Goal: Information Seeking & Learning: Compare options

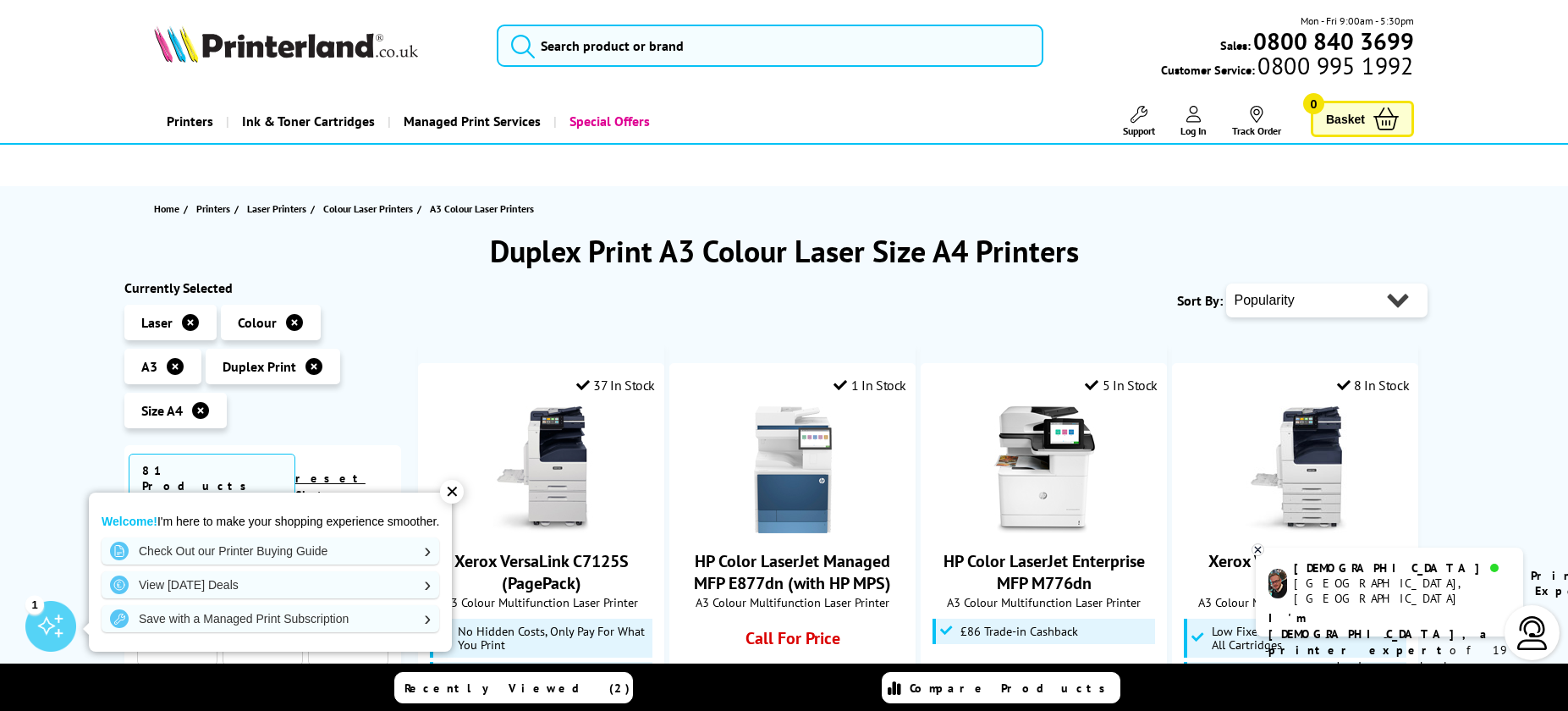
select select "Price Ascending"
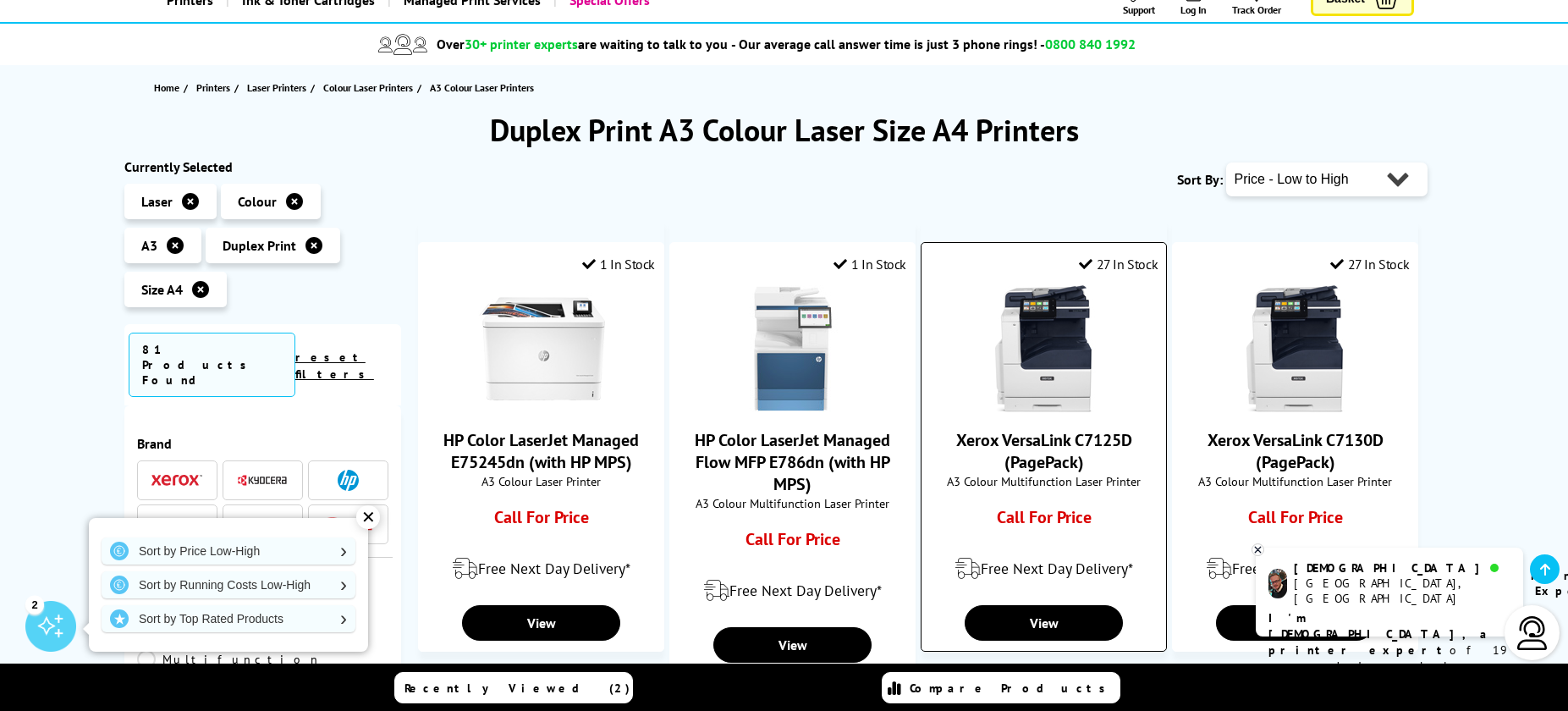
scroll to position [232, 0]
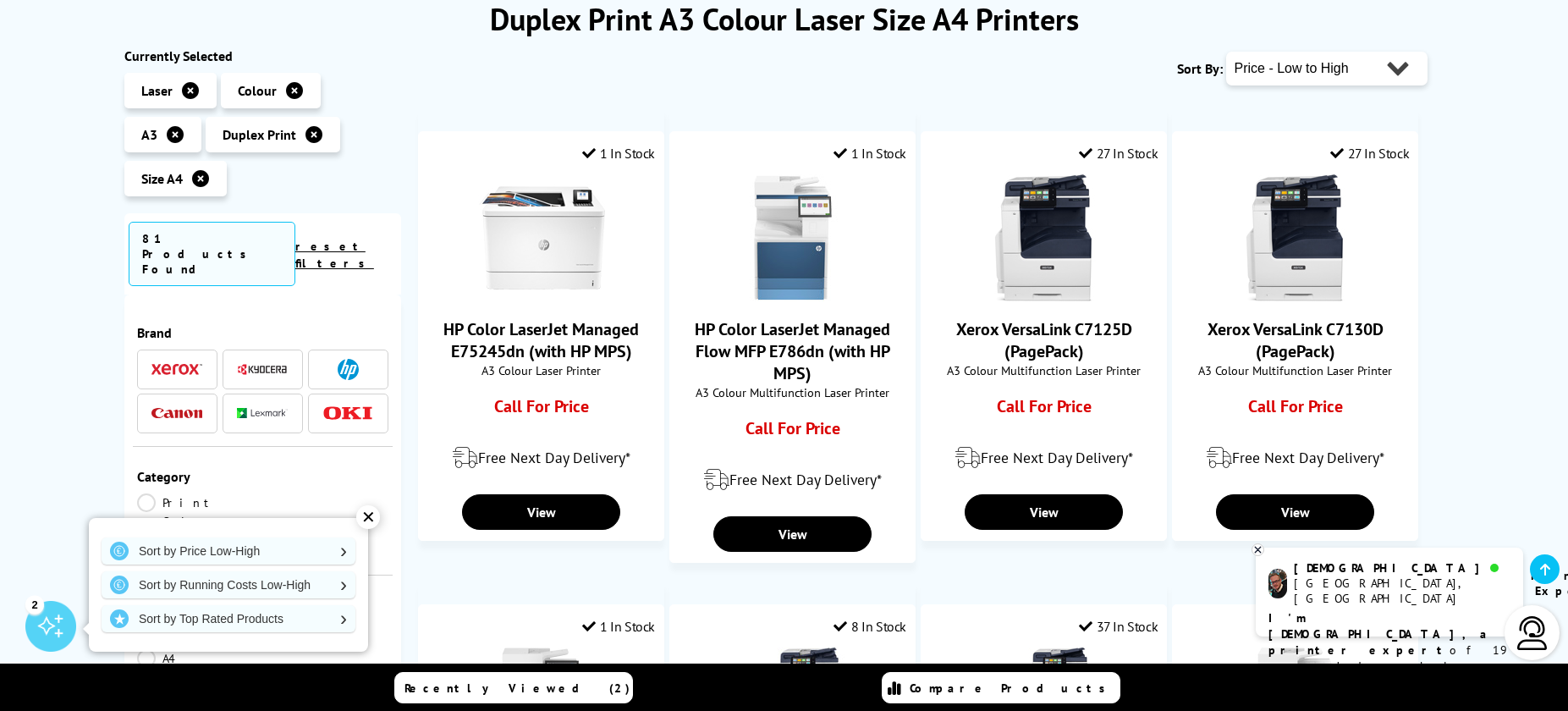
click at [1254, 546] on icon at bounding box center [1258, 549] width 11 height 13
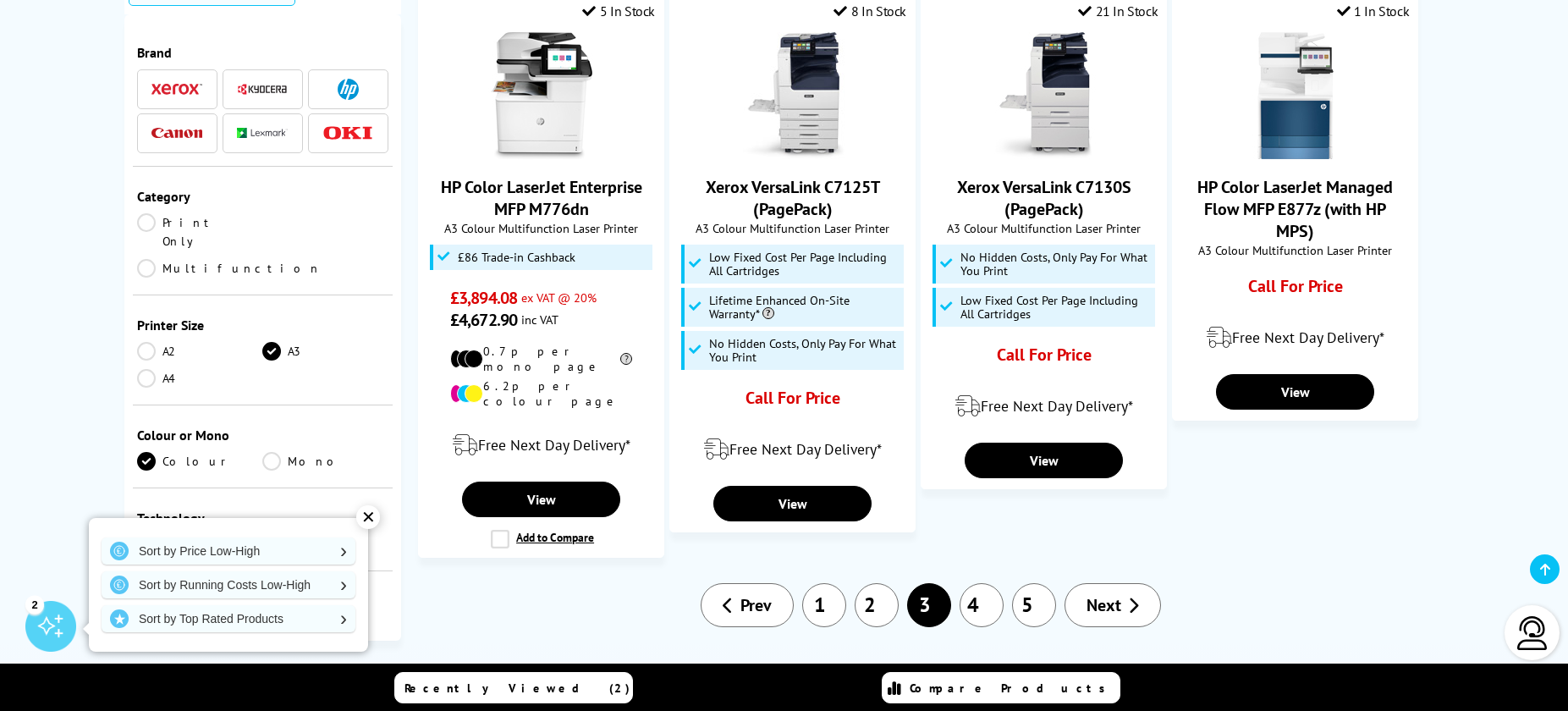
scroll to position [1580, 0]
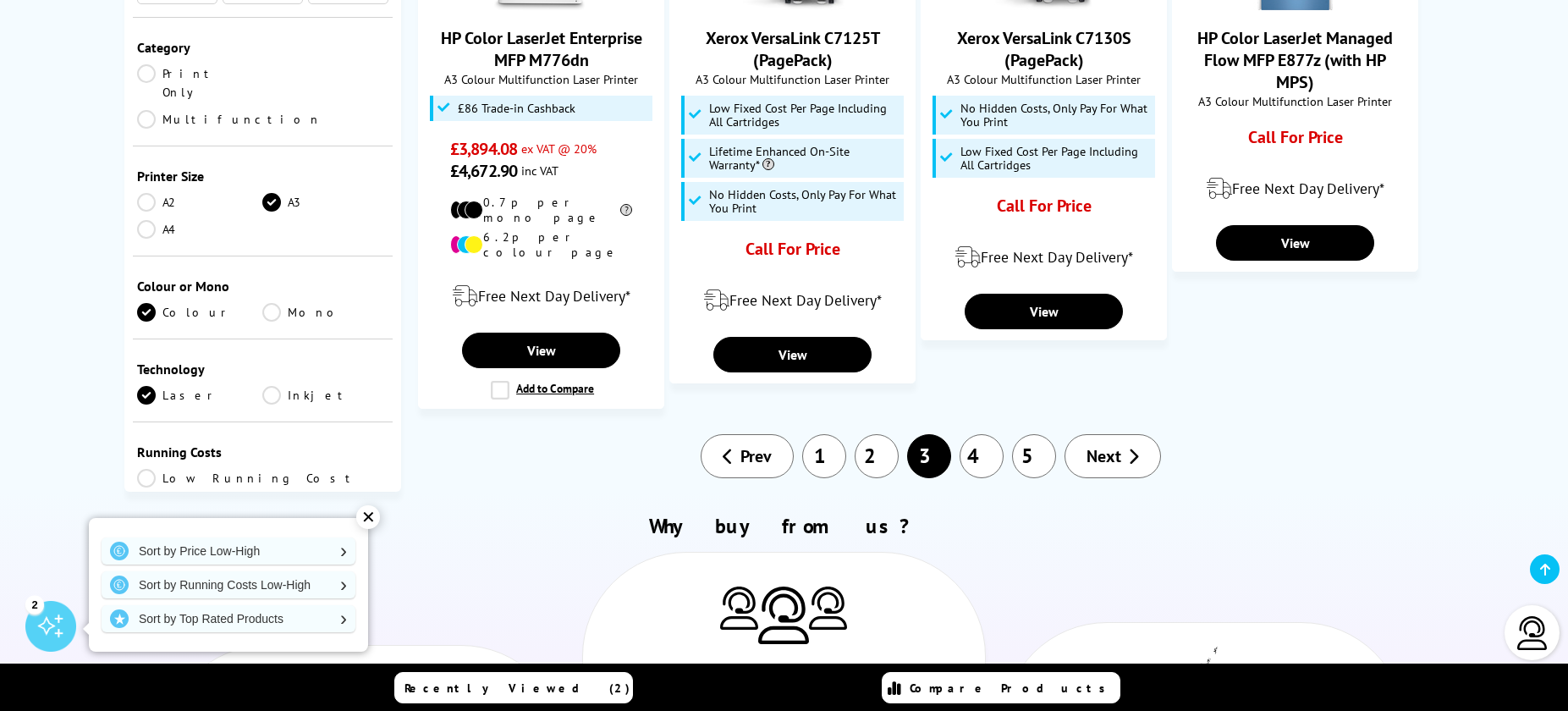
click at [987, 434] on link "4" at bounding box center [981, 455] width 44 height 44
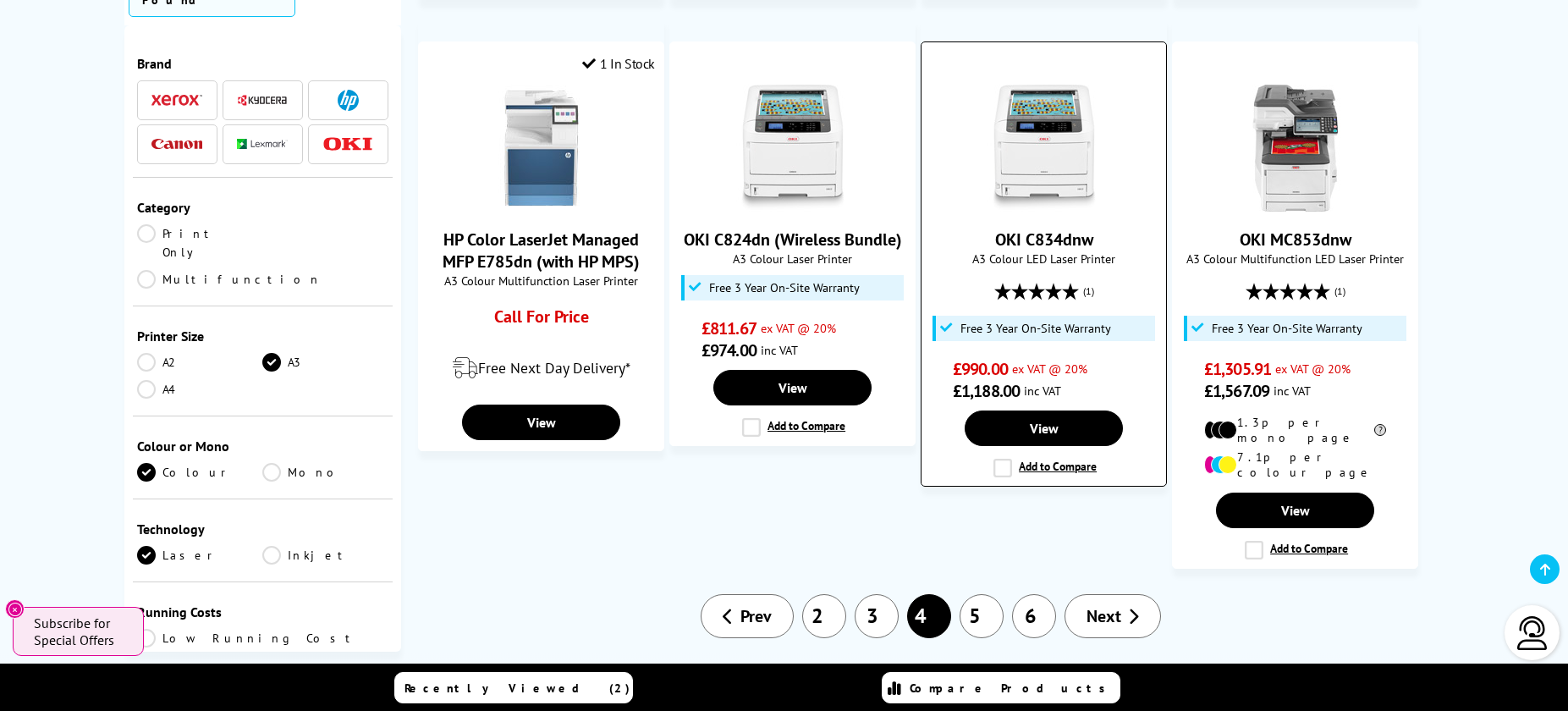
scroll to position [1516, 0]
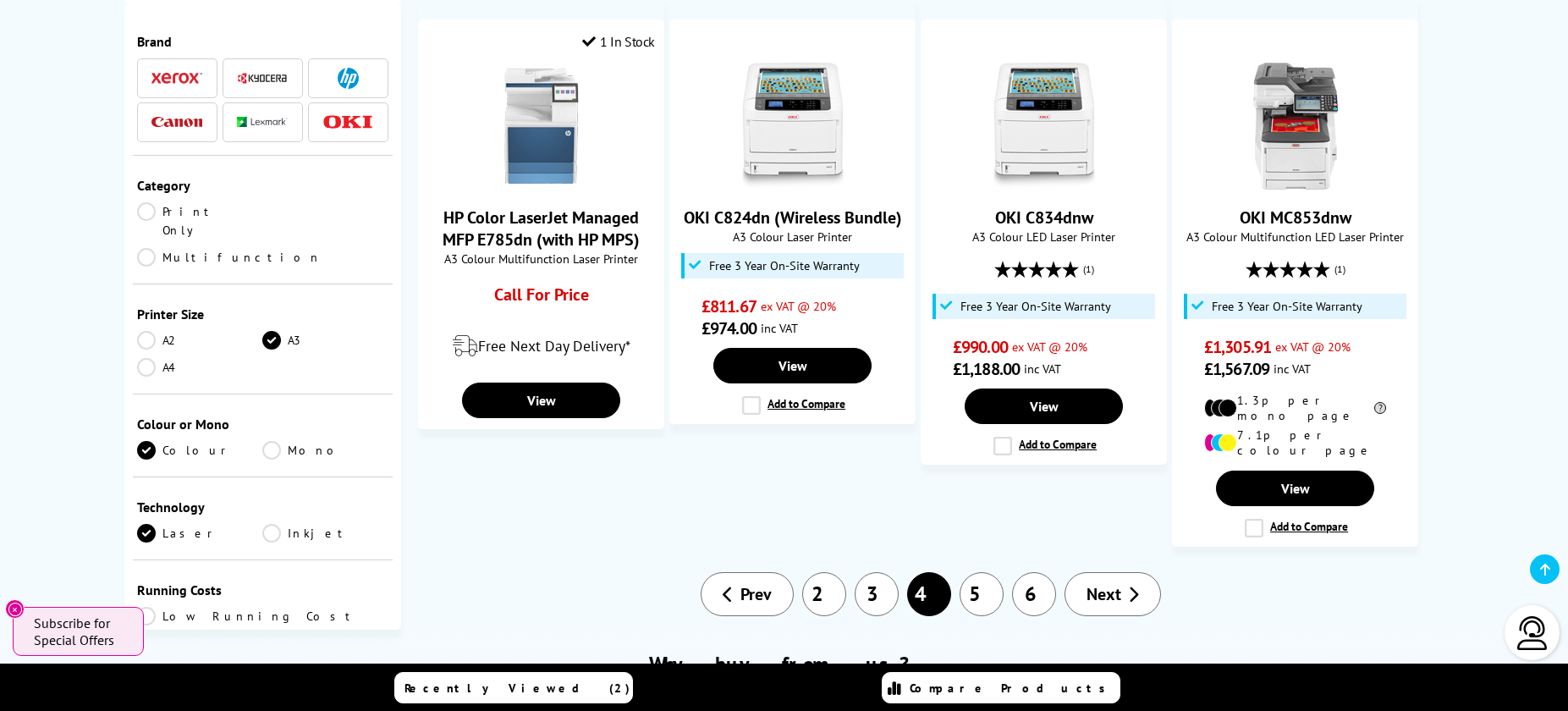
click at [994, 572] on link "5" at bounding box center [981, 594] width 44 height 44
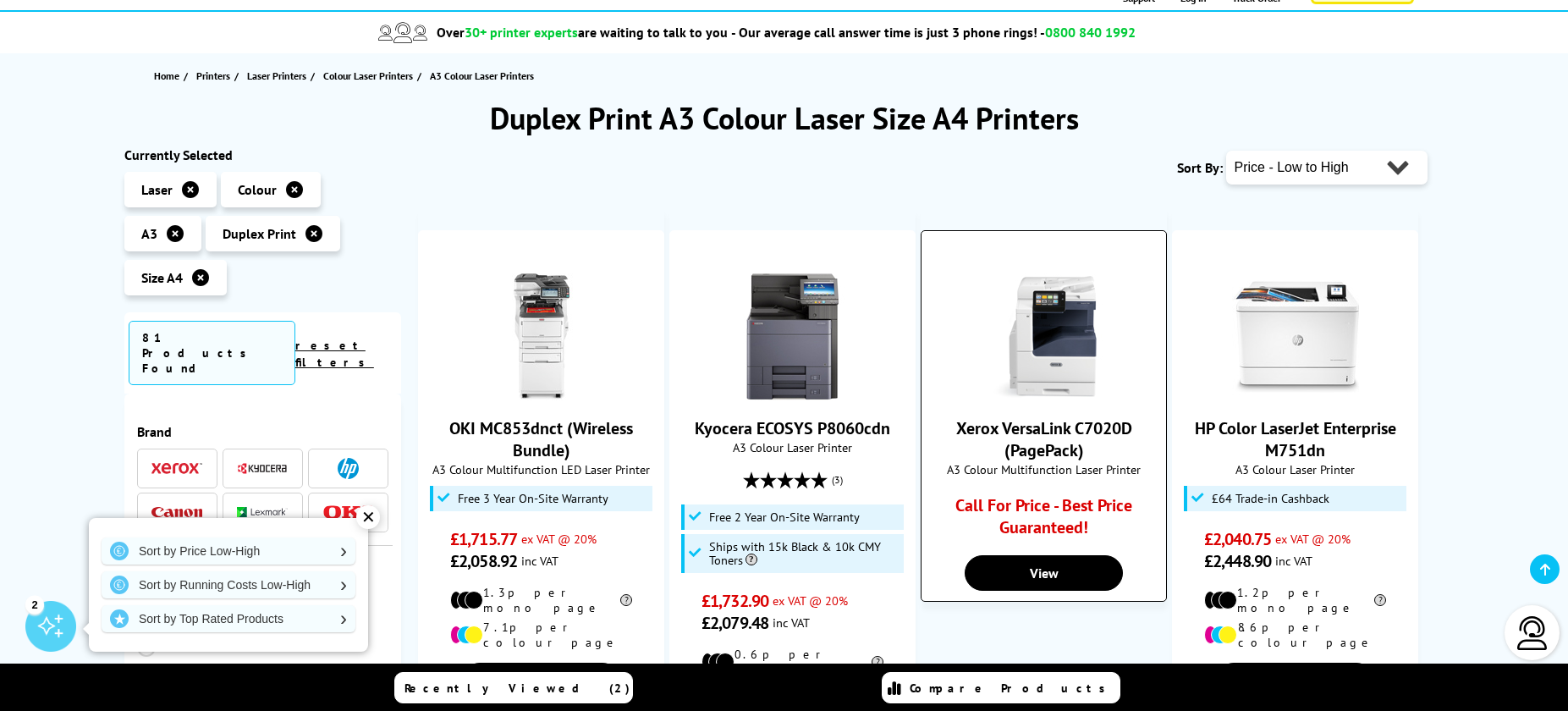
scroll to position [243, 0]
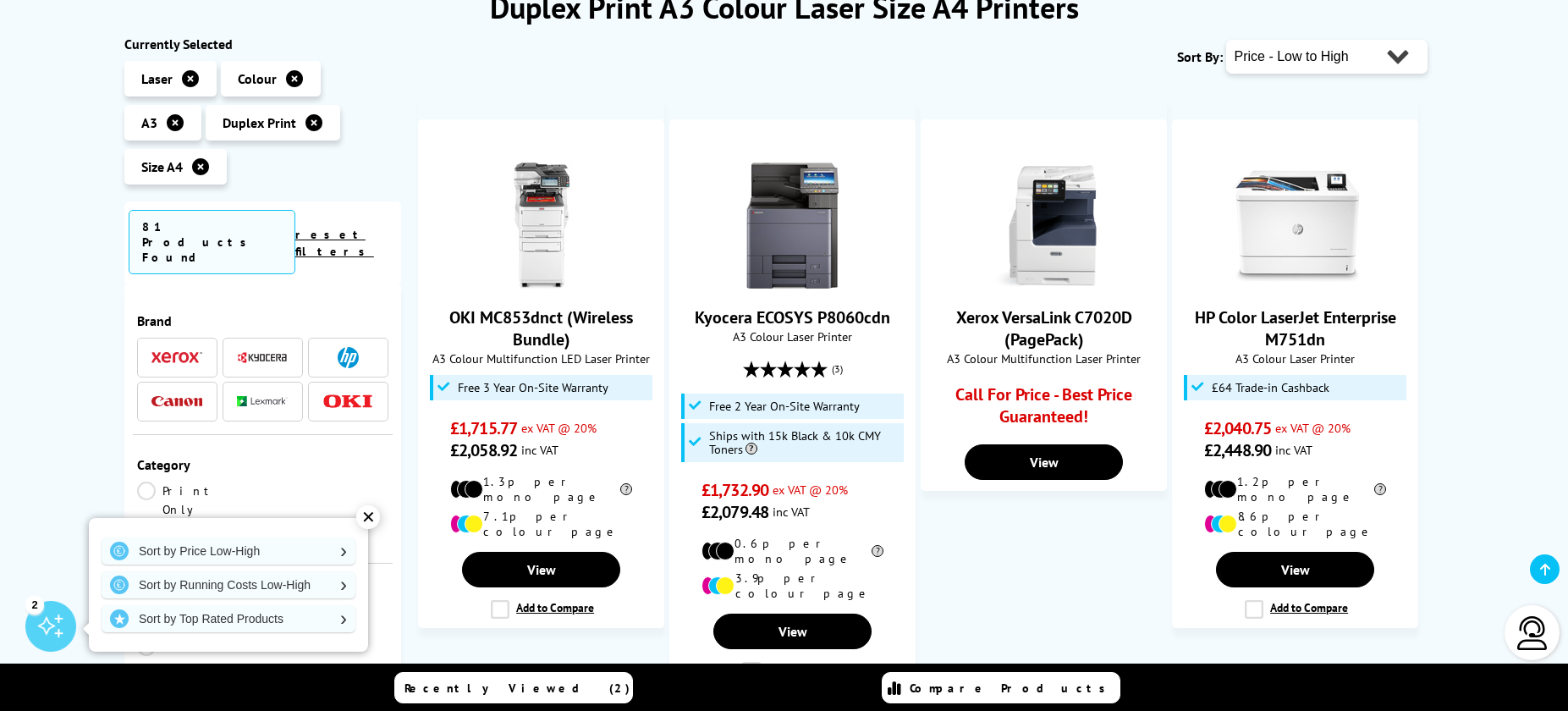
click at [310, 120] on icon at bounding box center [314, 123] width 17 height 17
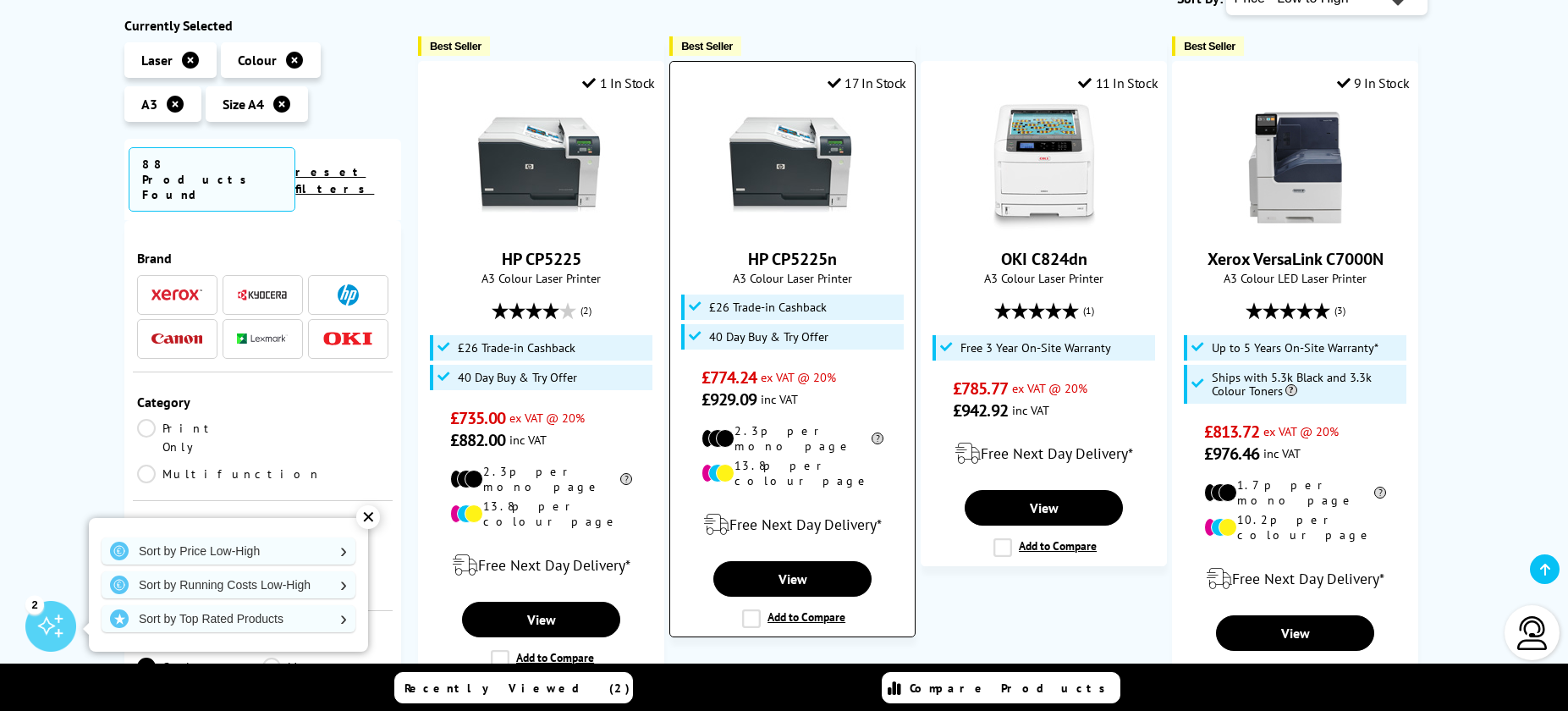
scroll to position [273, 0]
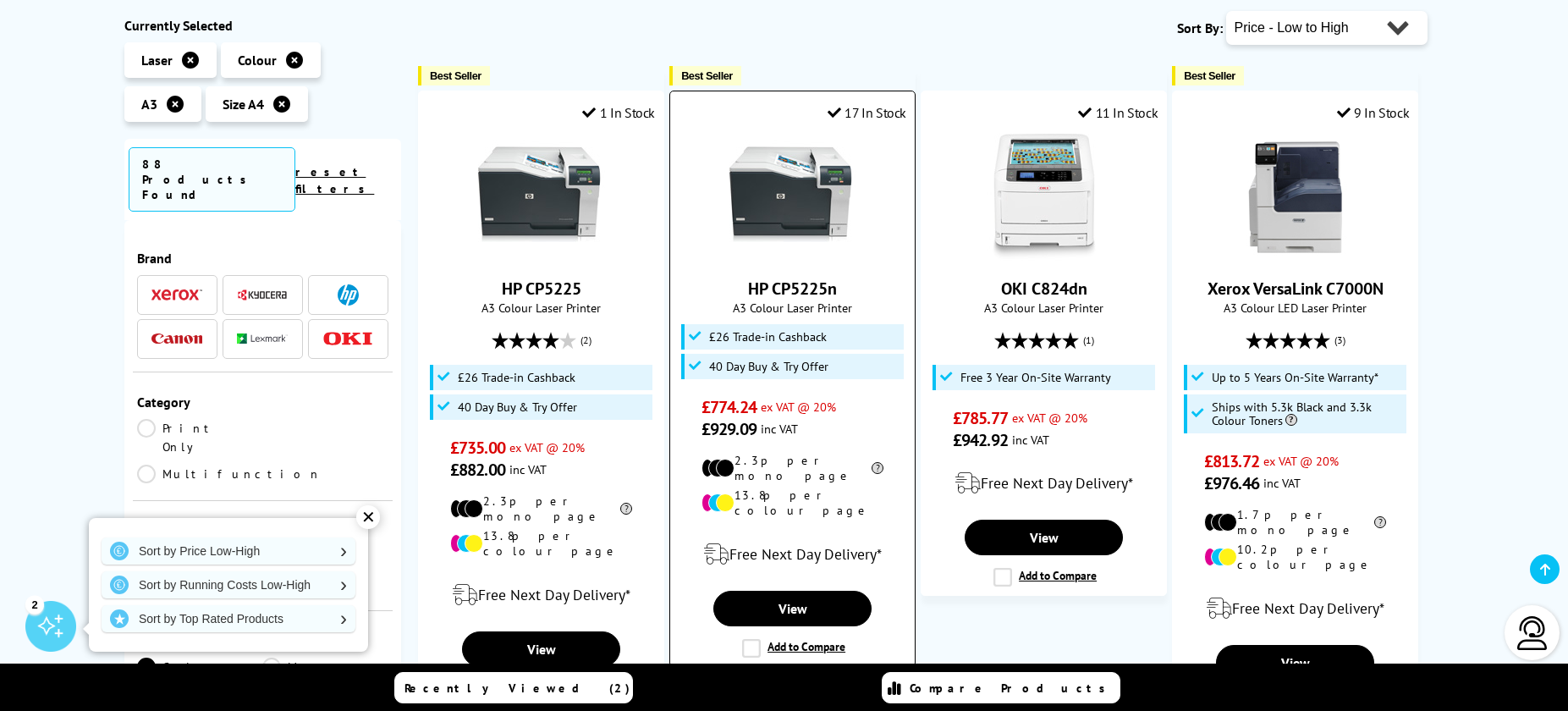
click at [800, 201] on img at bounding box center [793, 197] width 127 height 127
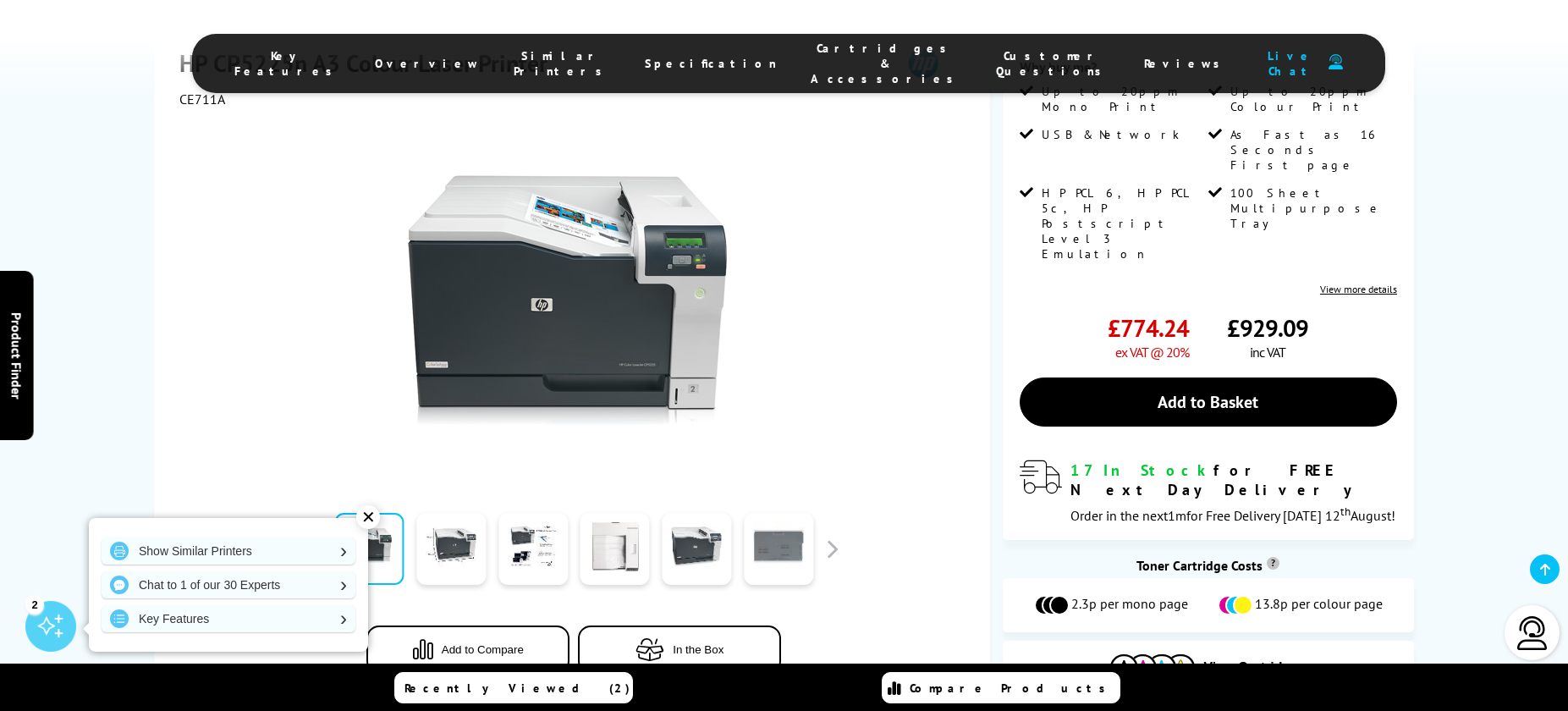
scroll to position [443, 0]
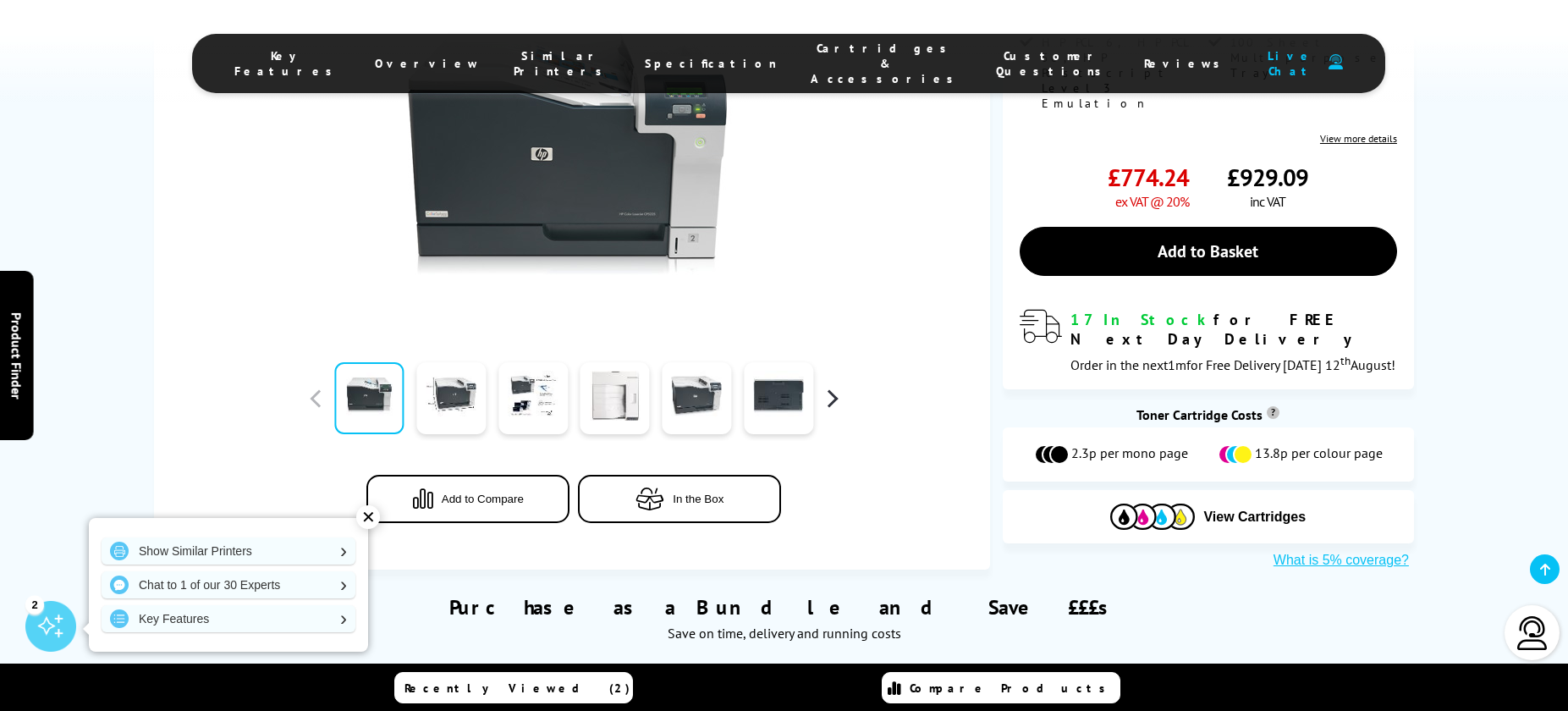
click at [838, 385] on button "button" at bounding box center [832, 397] width 25 height 25
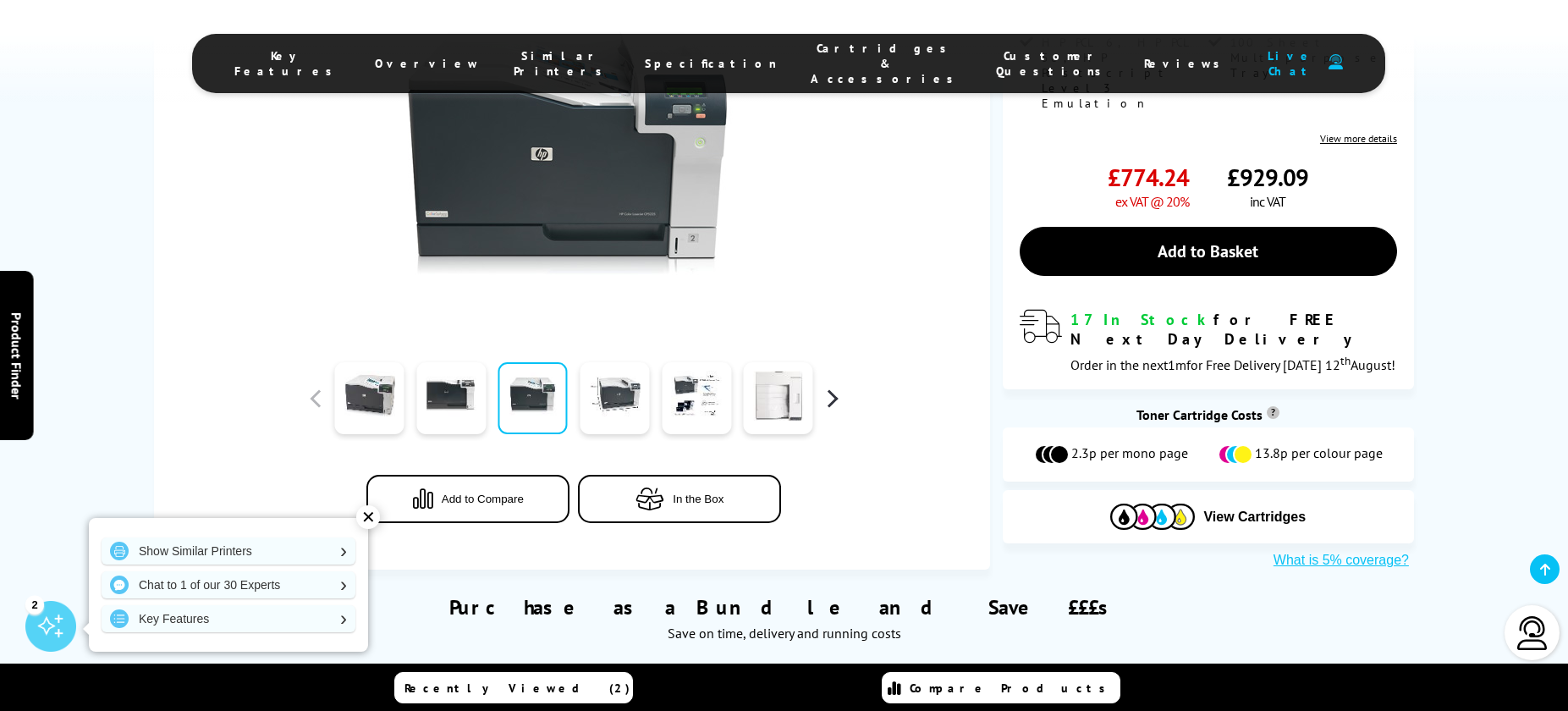
click at [838, 385] on button "button" at bounding box center [832, 397] width 25 height 25
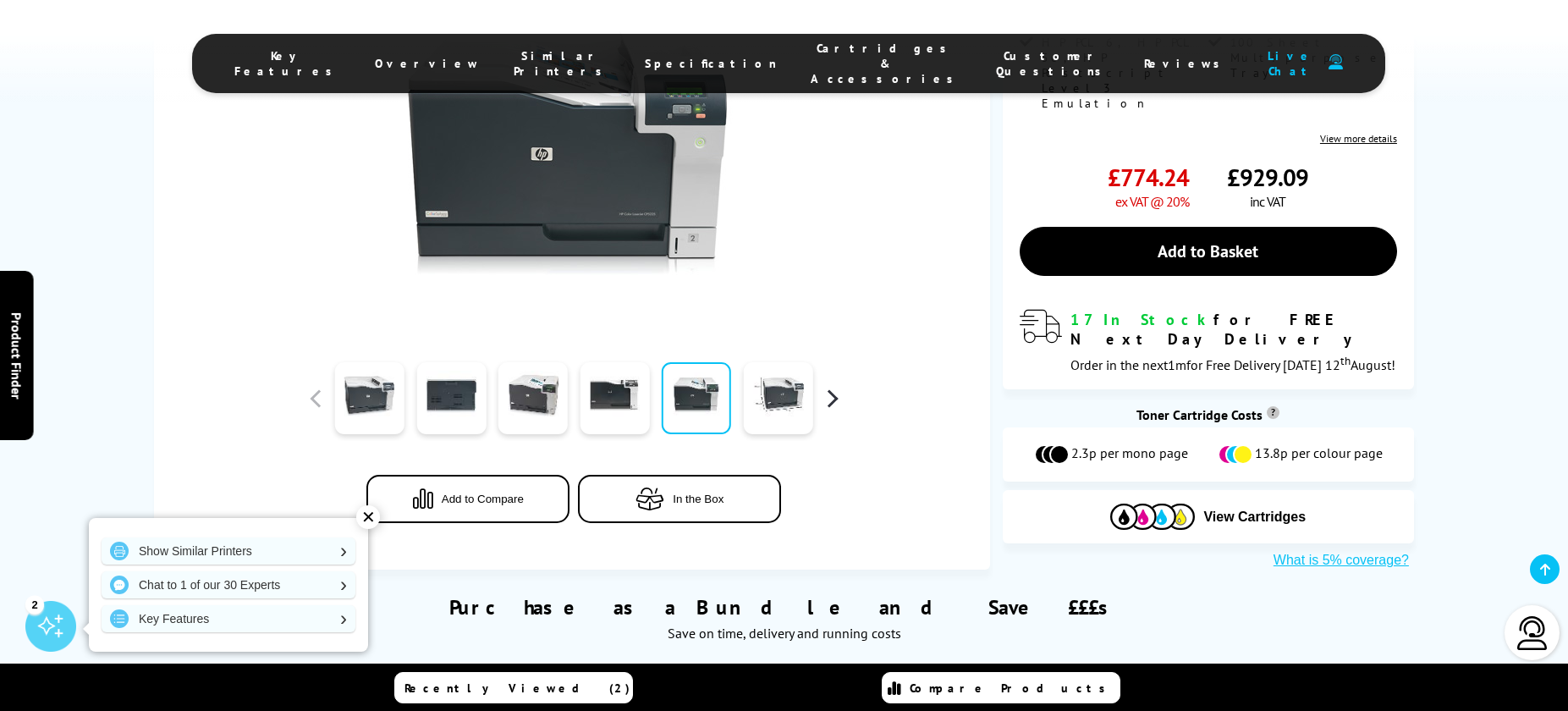
click at [838, 385] on button "button" at bounding box center [832, 397] width 25 height 25
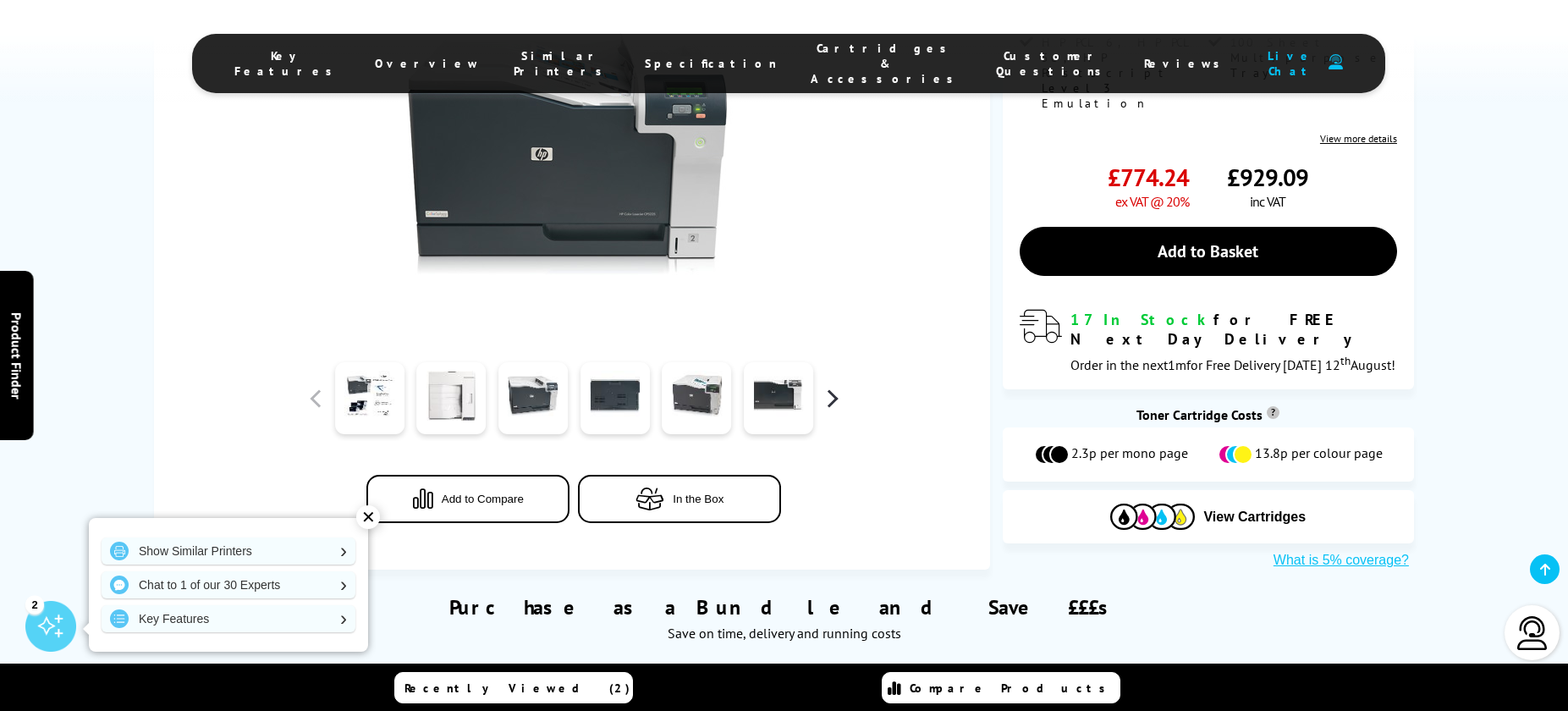
click at [838, 385] on button "button" at bounding box center [832, 397] width 25 height 25
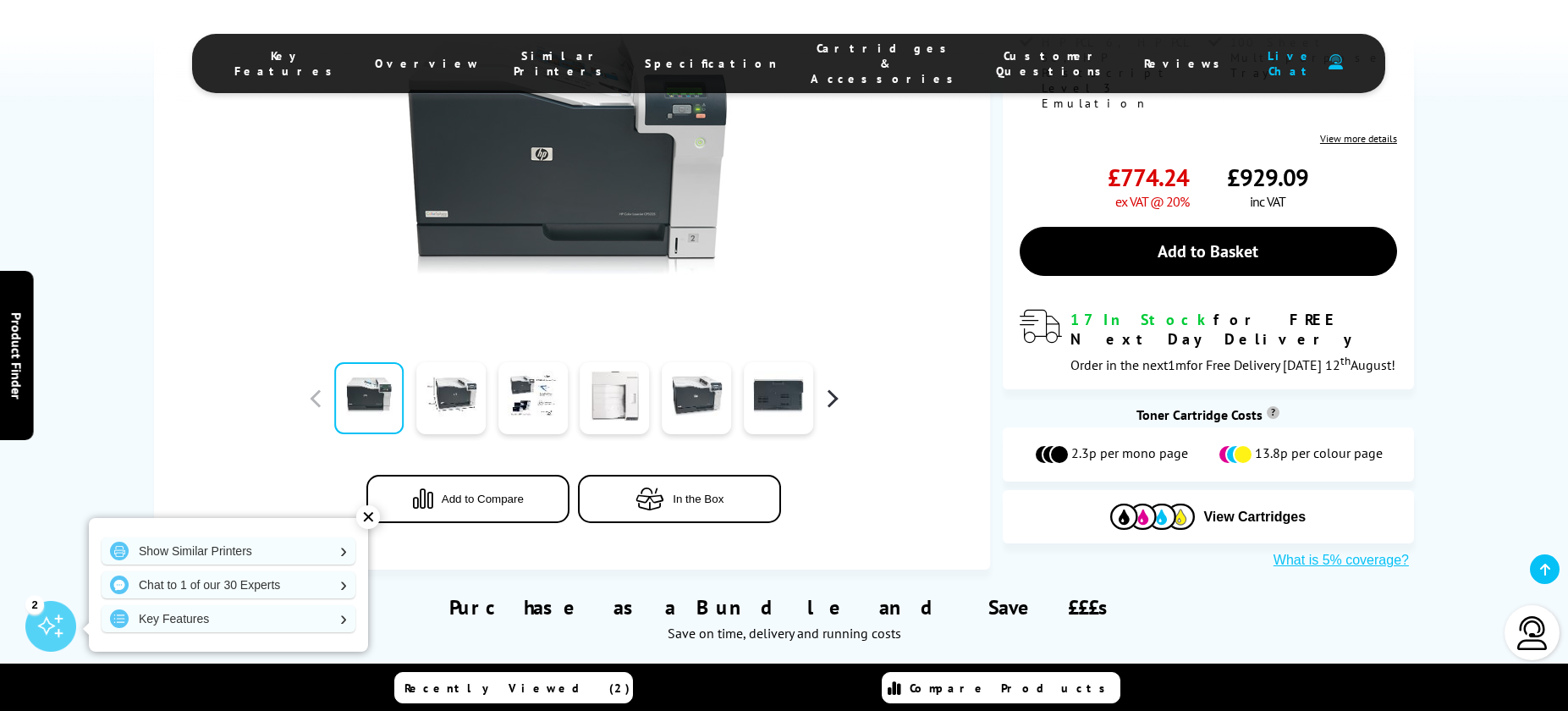
click at [838, 385] on button "button" at bounding box center [832, 397] width 25 height 25
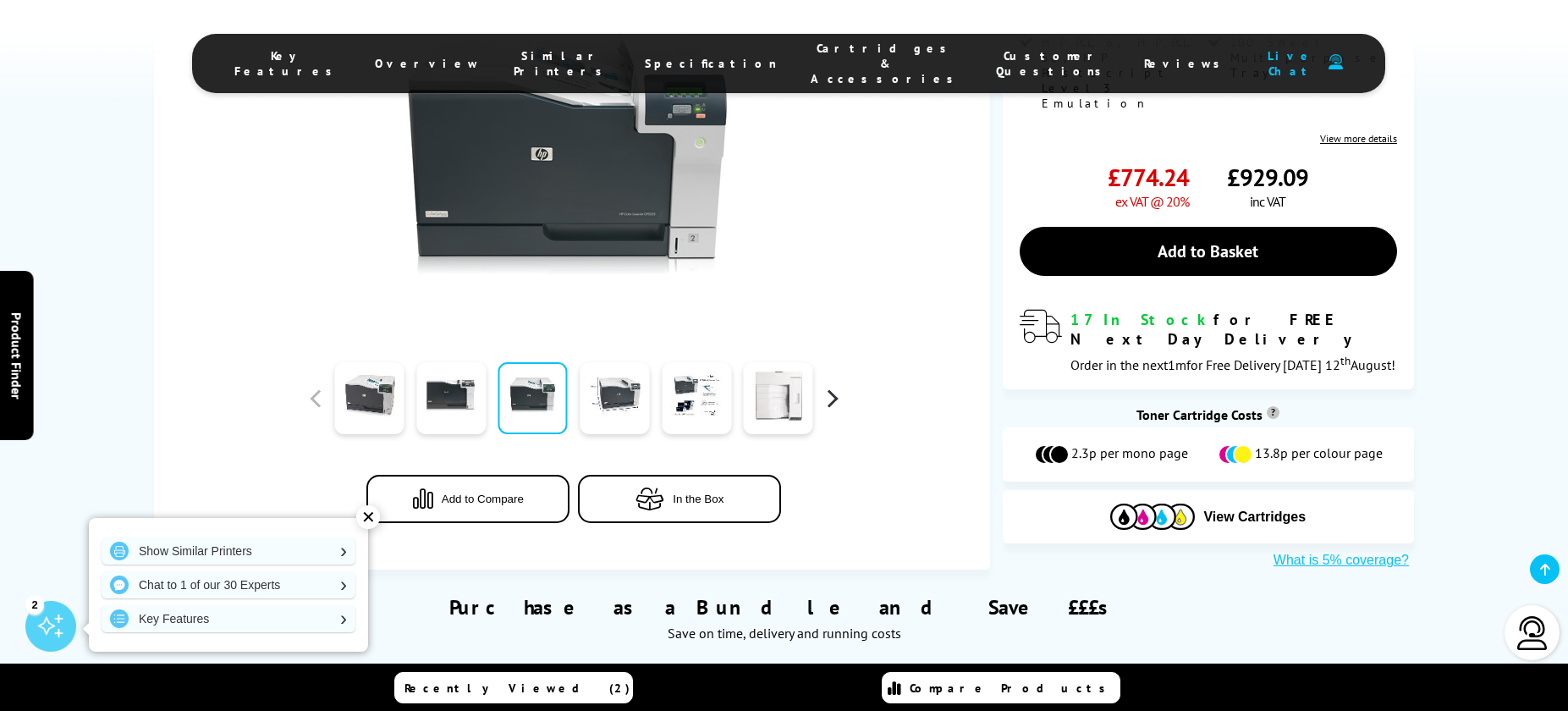
click at [837, 385] on button "button" at bounding box center [832, 397] width 25 height 25
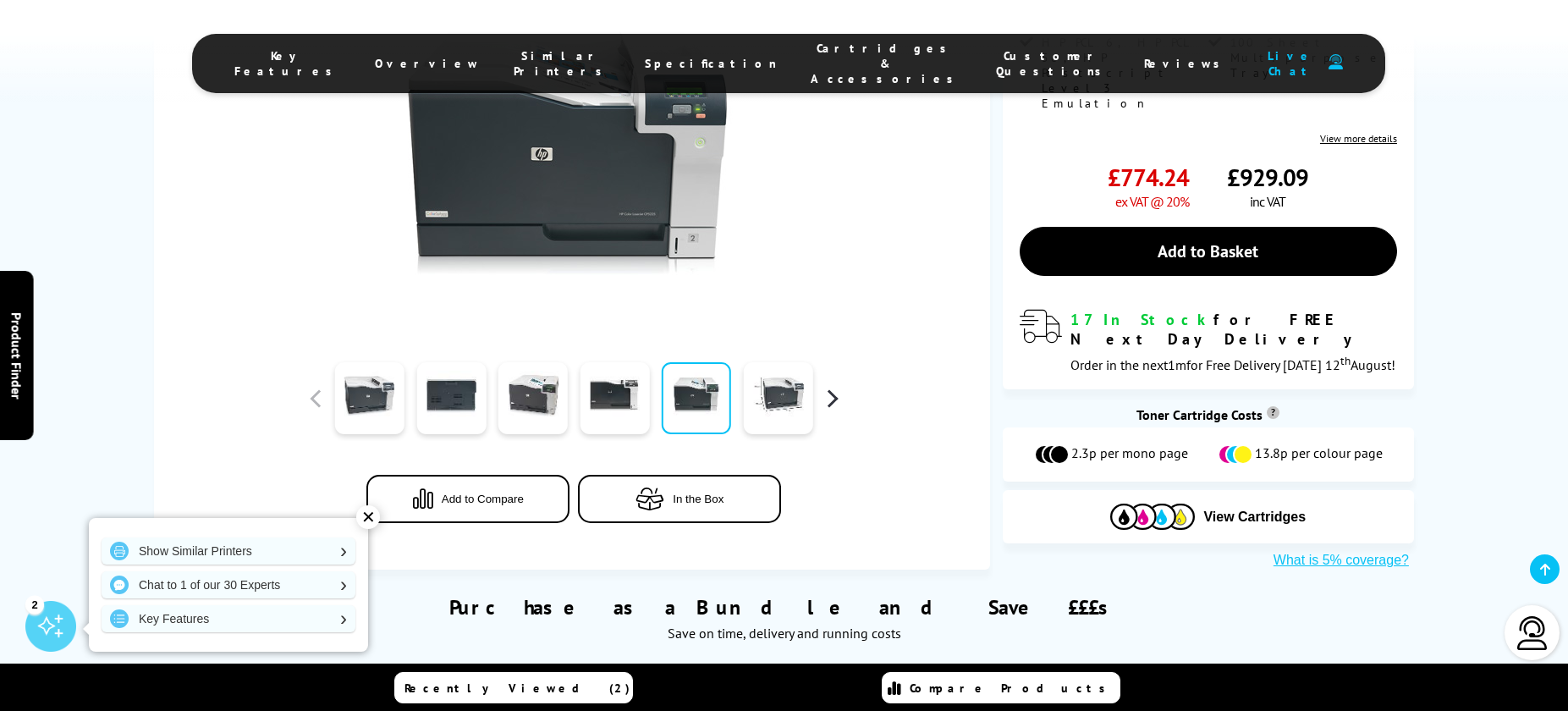
click at [837, 385] on button "button" at bounding box center [832, 397] width 25 height 25
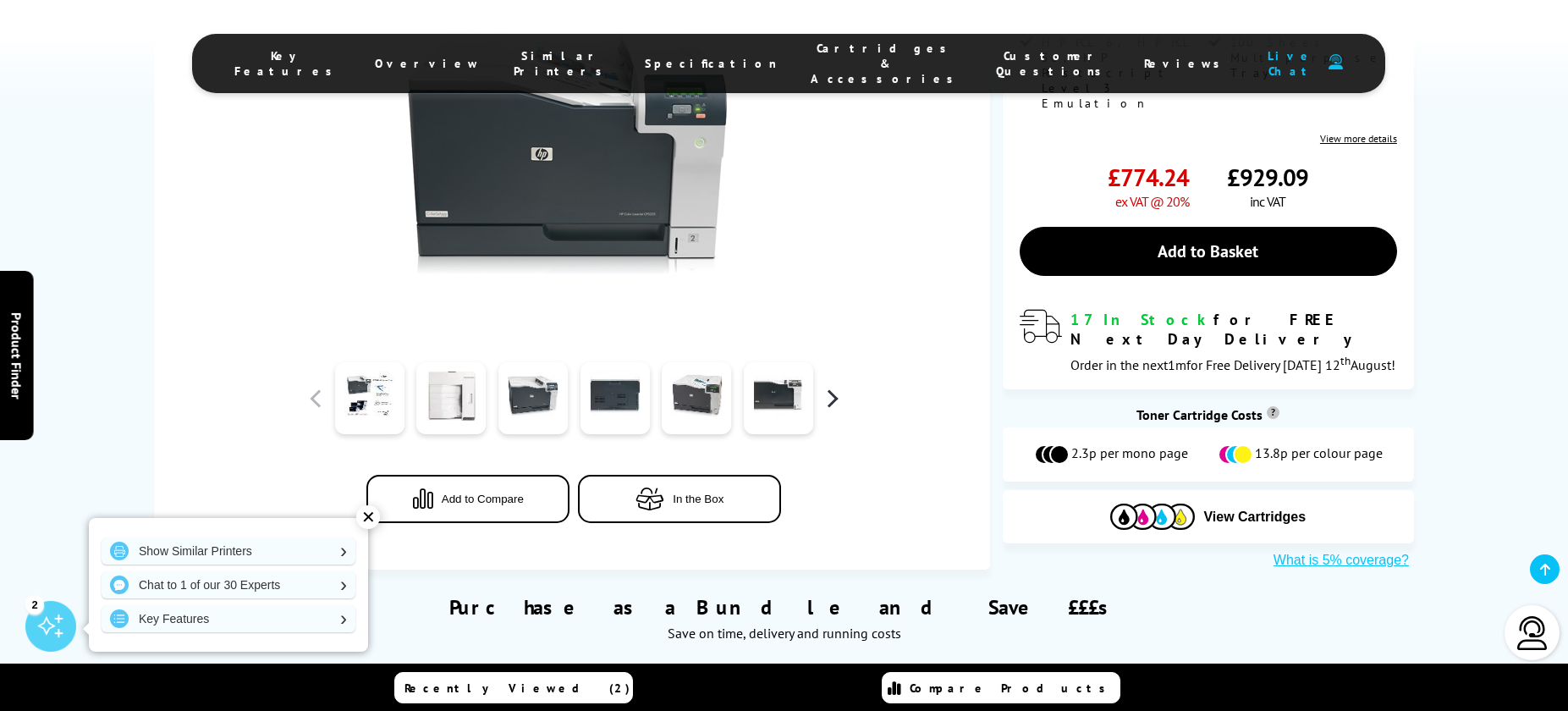
click at [837, 385] on button "button" at bounding box center [832, 397] width 25 height 25
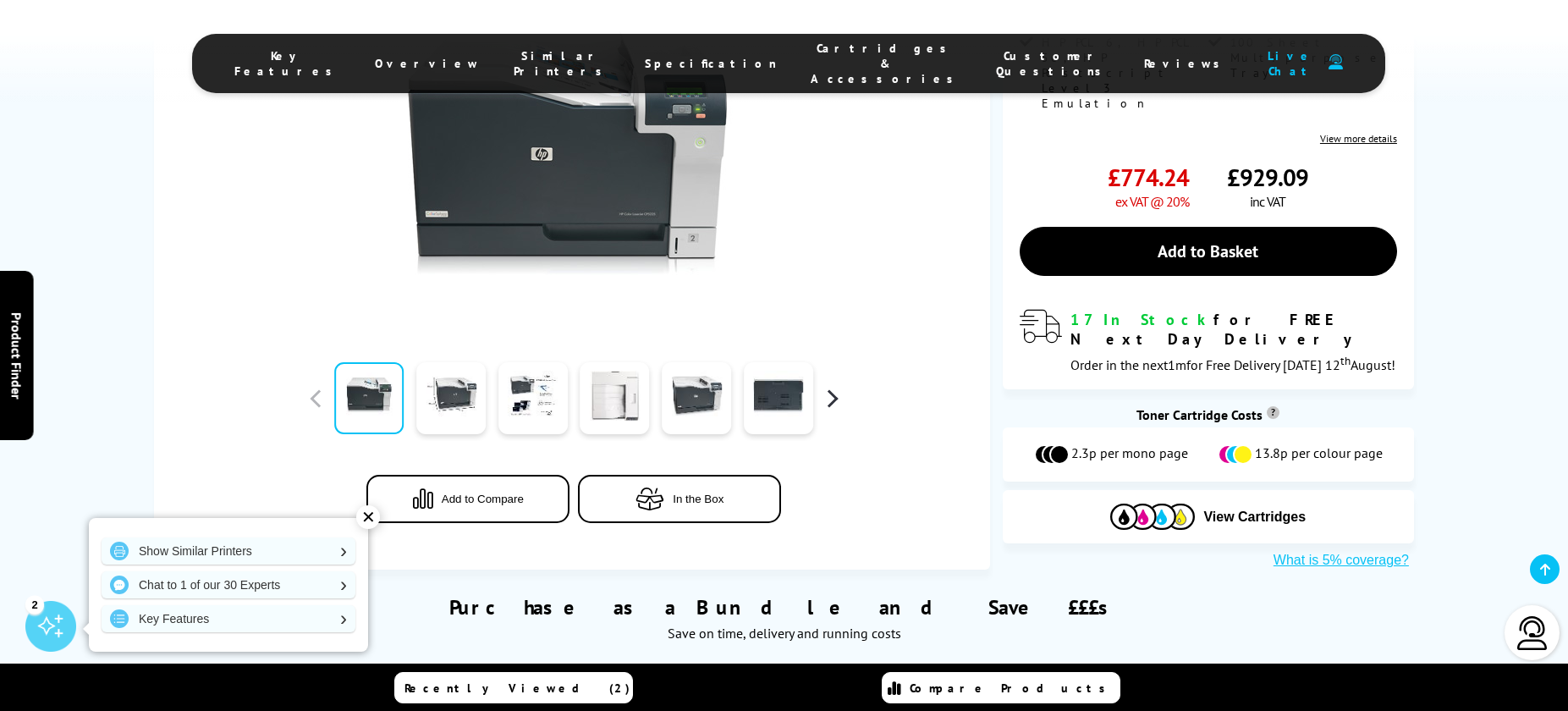
click at [837, 385] on button "button" at bounding box center [832, 397] width 25 height 25
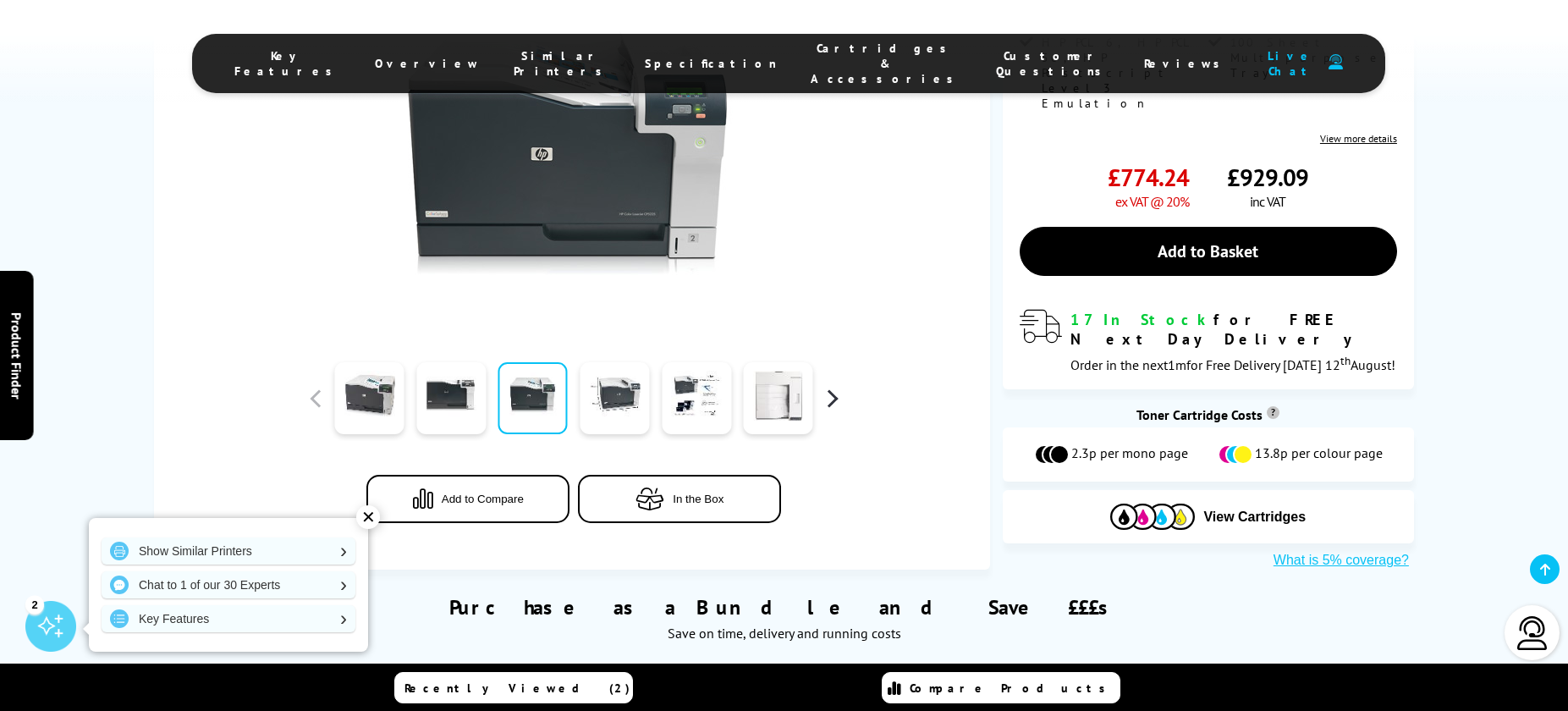
click at [837, 385] on button "button" at bounding box center [832, 397] width 25 height 25
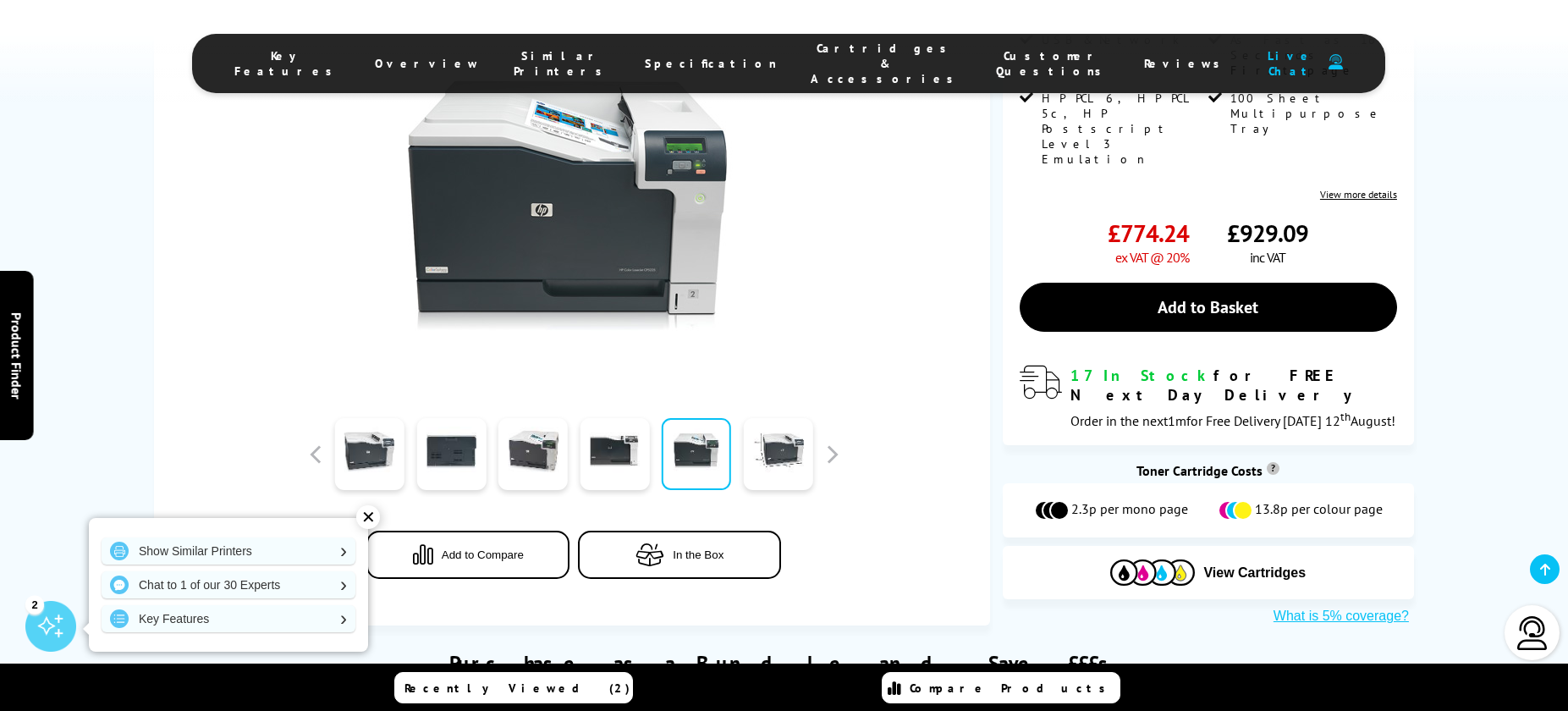
scroll to position [0, 0]
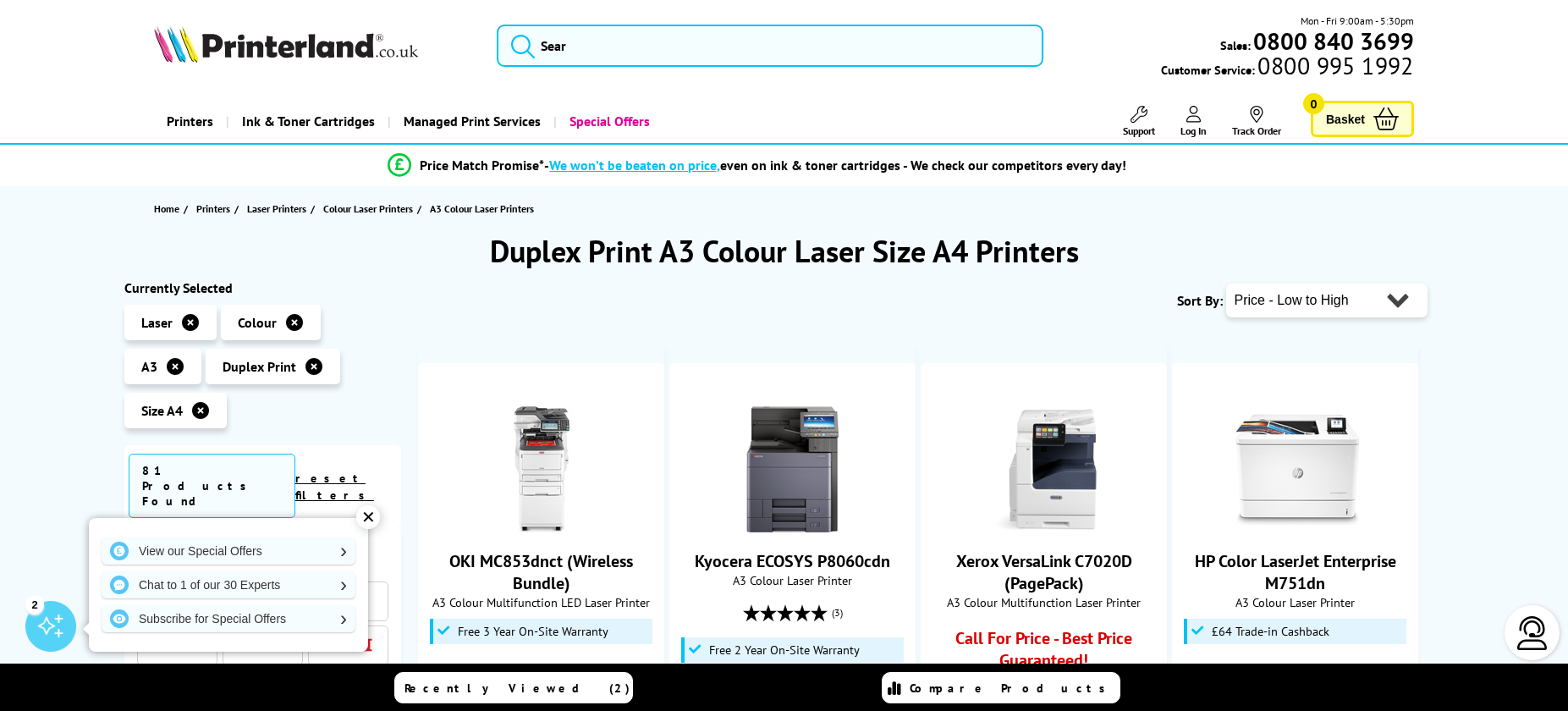
scroll to position [243, 0]
